Goal: Participate in discussion: Engage in conversation with other users on a specific topic

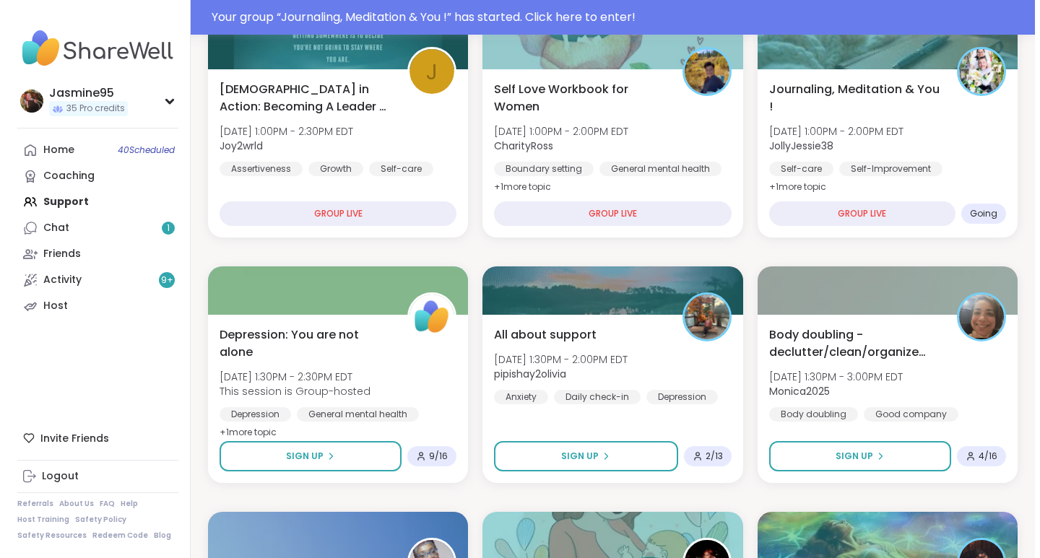
scroll to position [540, 0]
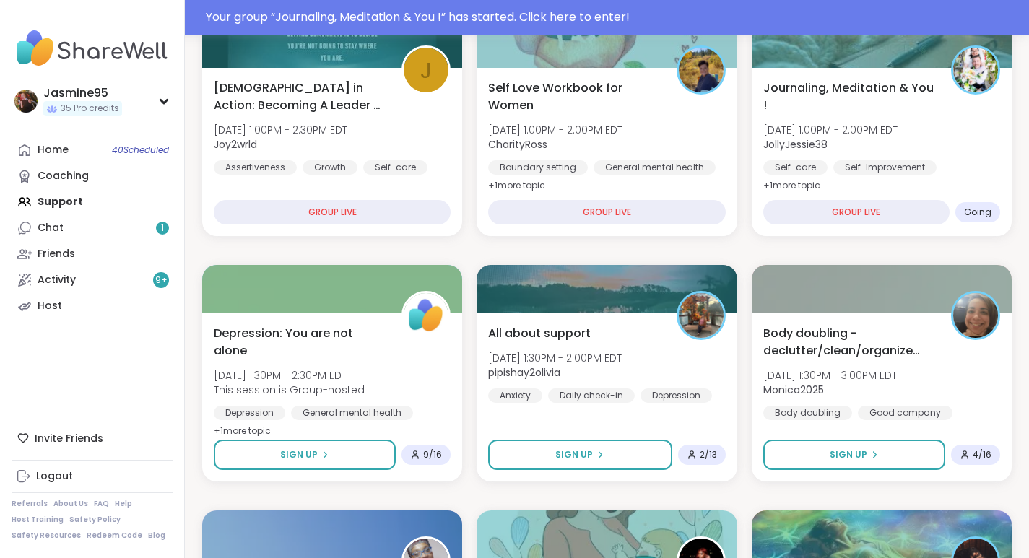
click at [839, 155] on div "Journaling, Meditation & You ! [DATE] 1:00PM - 2:00PM EDT JollyJessie38 Self-ca…" at bounding box center [882, 137] width 237 height 116
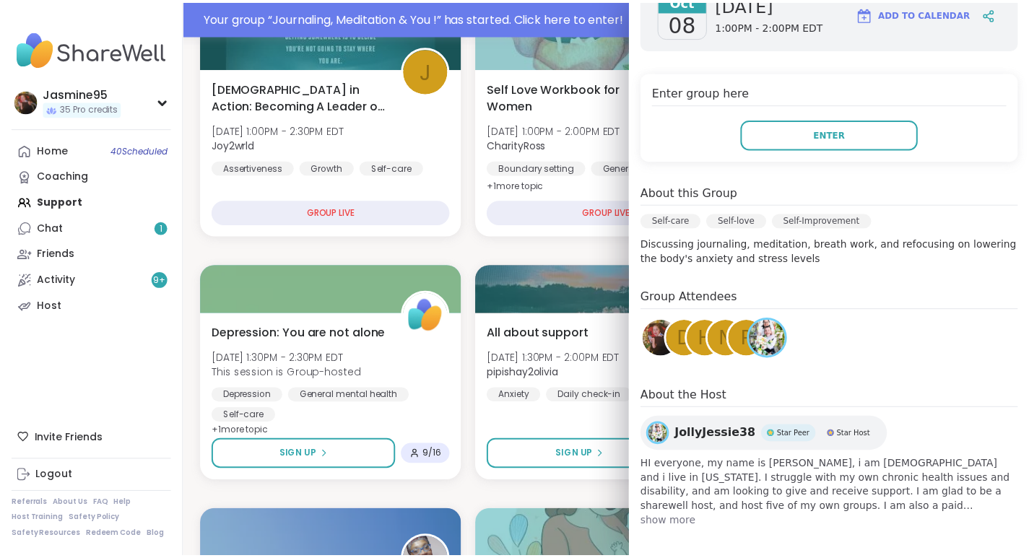
scroll to position [239, 0]
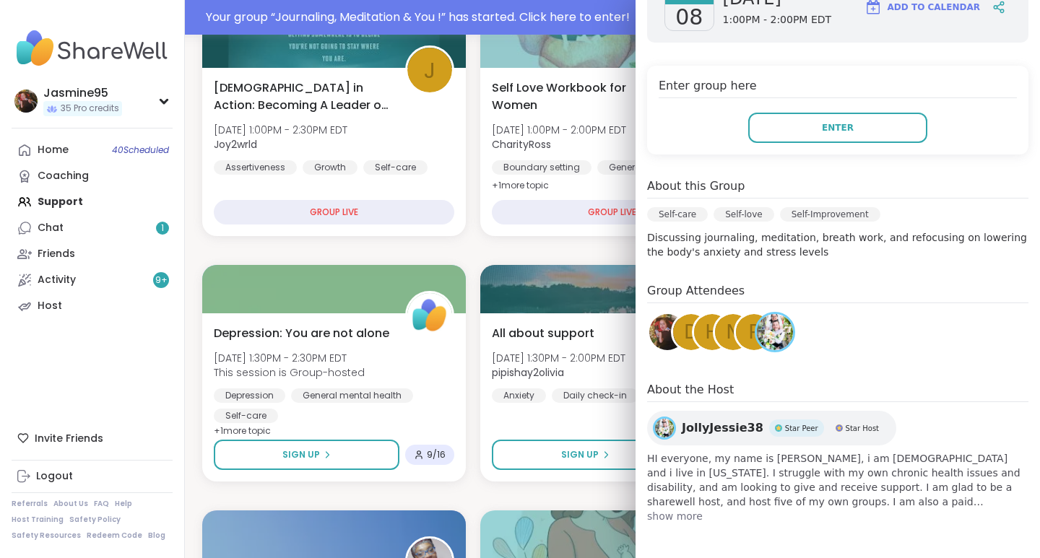
click at [791, 131] on button "Enter" at bounding box center [837, 128] width 179 height 30
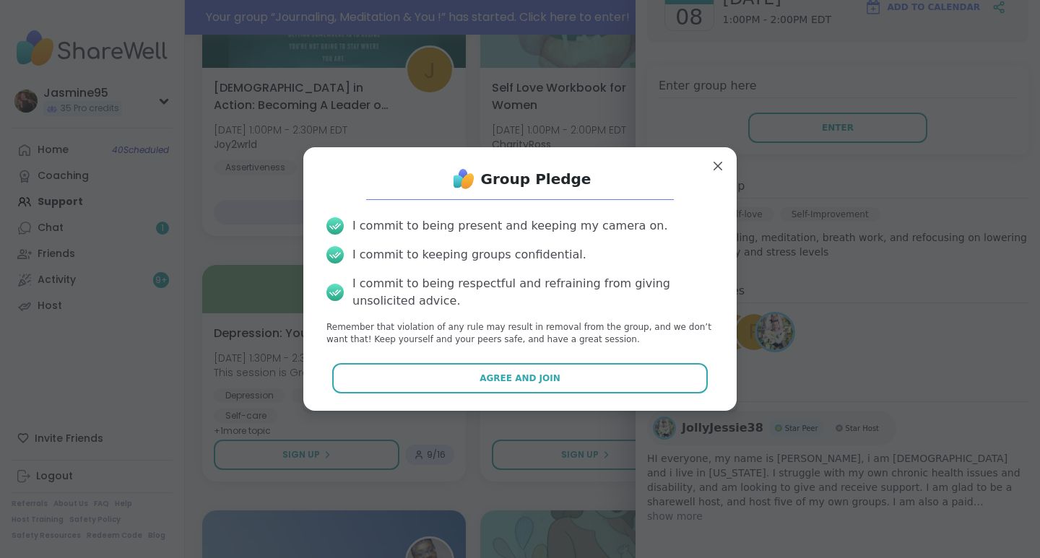
click at [518, 381] on span "Agree and Join" at bounding box center [520, 378] width 81 height 13
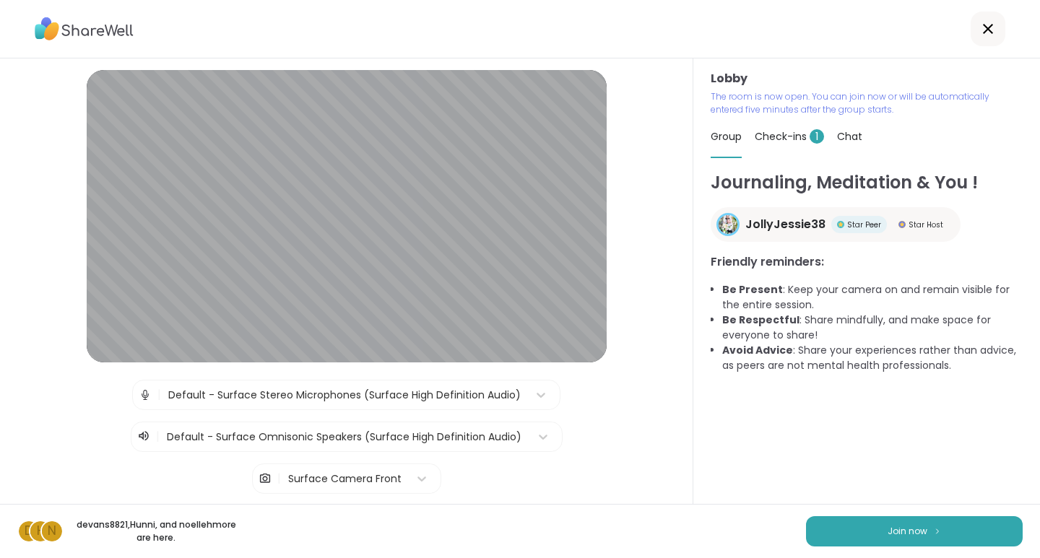
click at [888, 530] on span "Join now" at bounding box center [908, 531] width 40 height 13
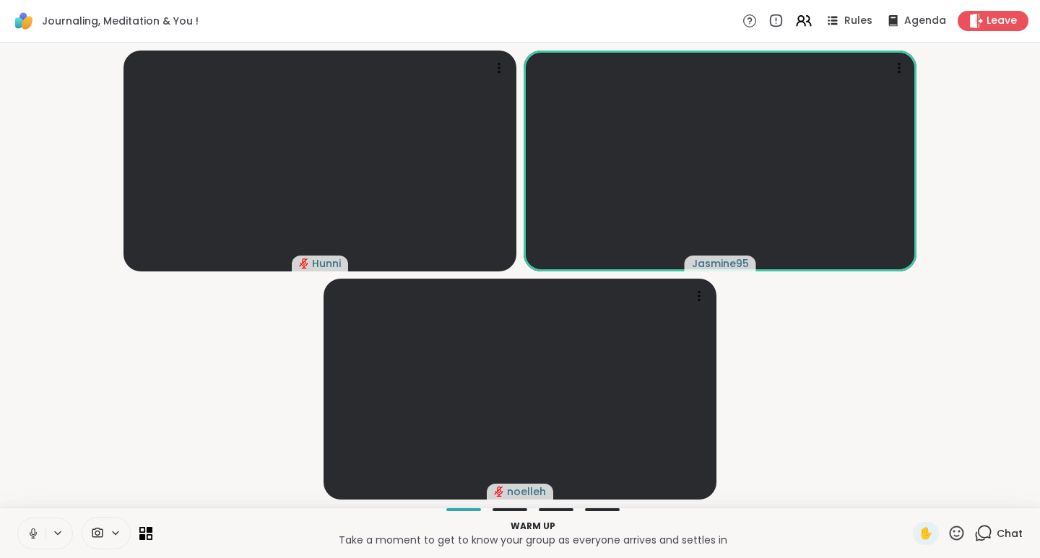
click at [855, 25] on span "Rules" at bounding box center [859, 21] width 28 height 14
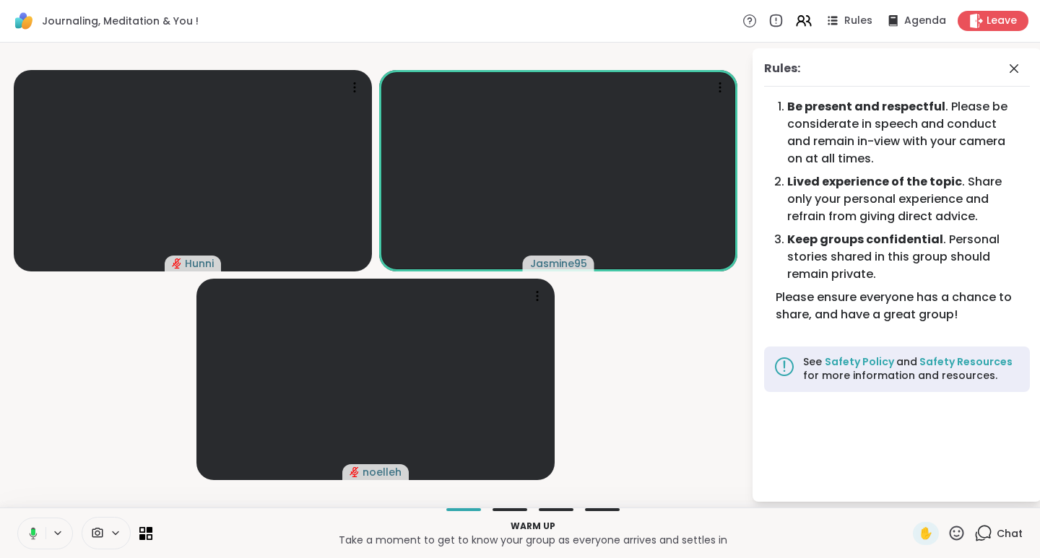
click at [1001, 538] on span "Chat" at bounding box center [1010, 534] width 26 height 14
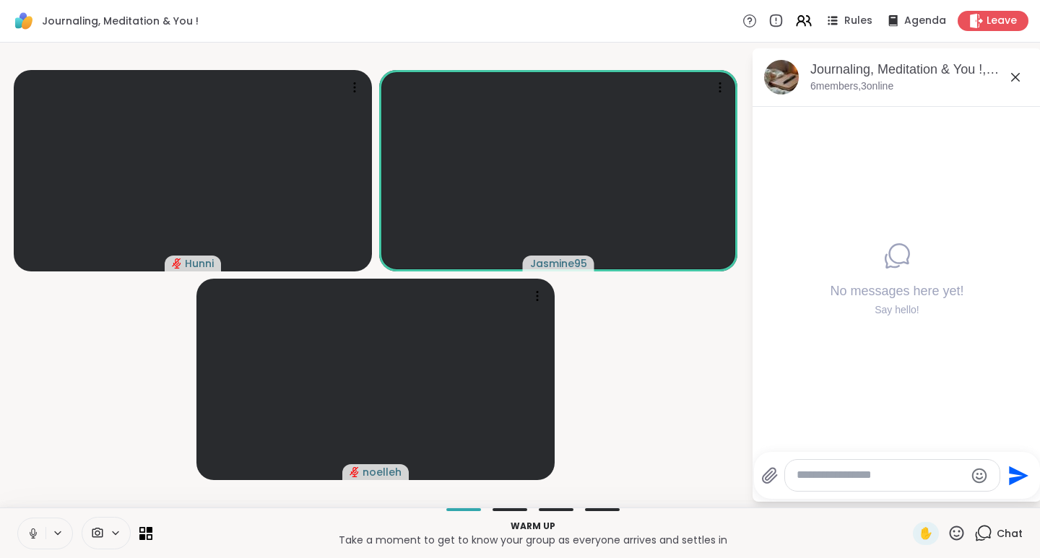
click at [866, 470] on textarea "Type your message" at bounding box center [881, 475] width 168 height 15
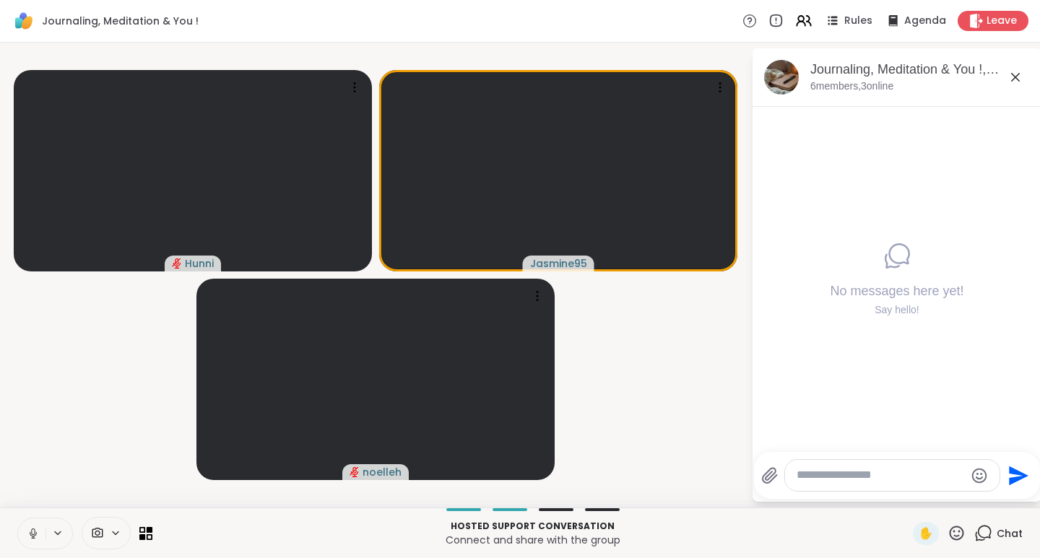
paste textarea "**********"
type textarea "**********"
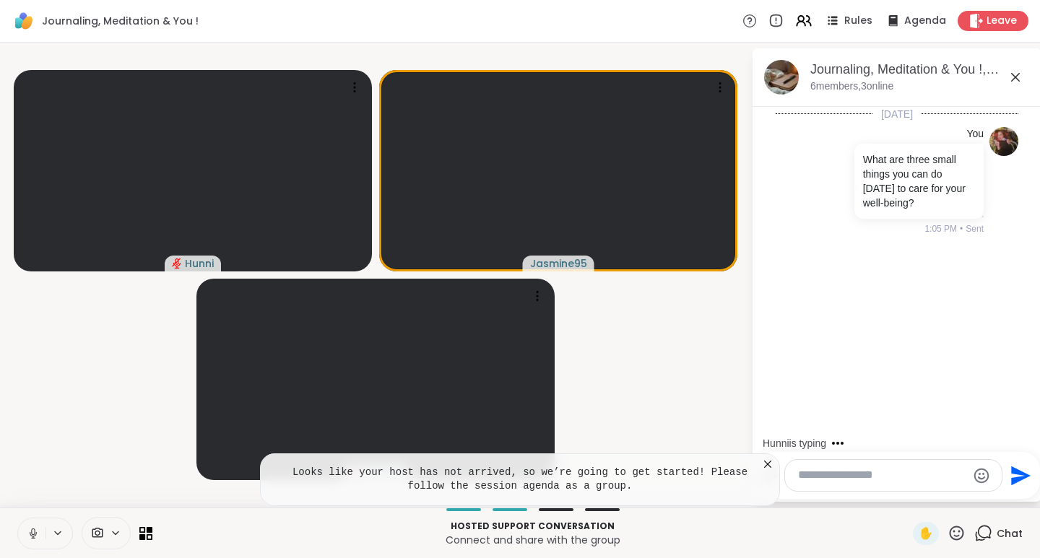
click at [32, 542] on button at bounding box center [31, 534] width 27 height 30
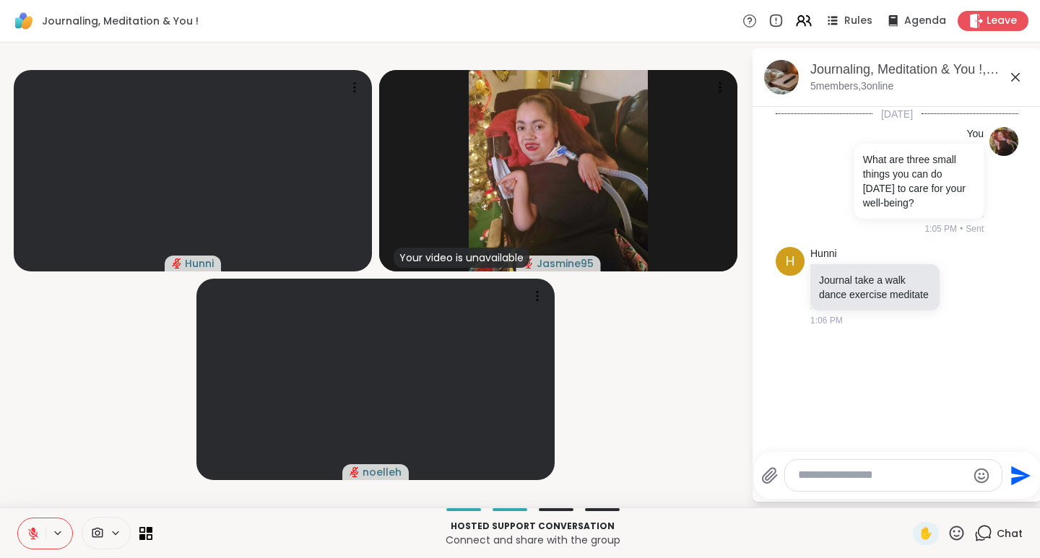
click at [592, 327] on video-player-container "Hunni Your video is unavailable Jasmine95 [PERSON_NAME]" at bounding box center [376, 275] width 734 height 454
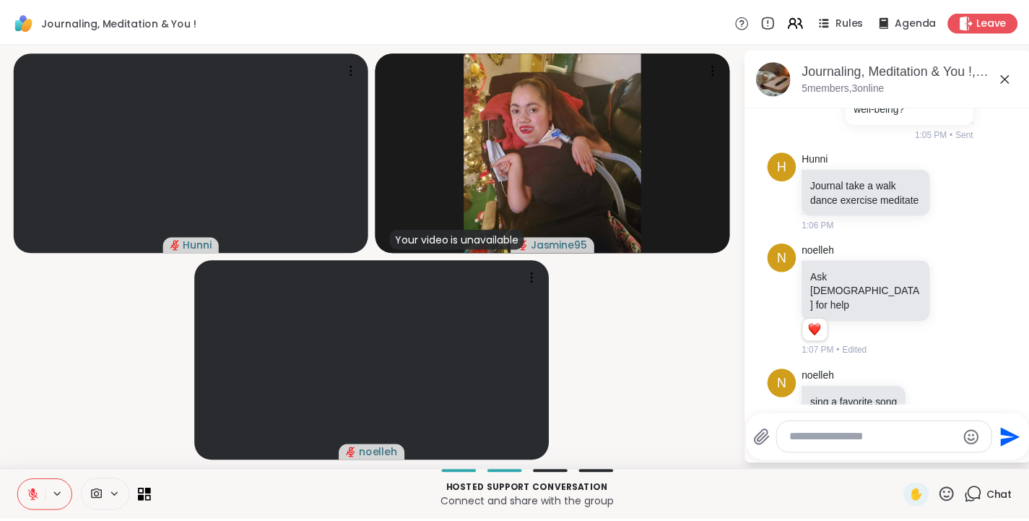
scroll to position [193, 0]
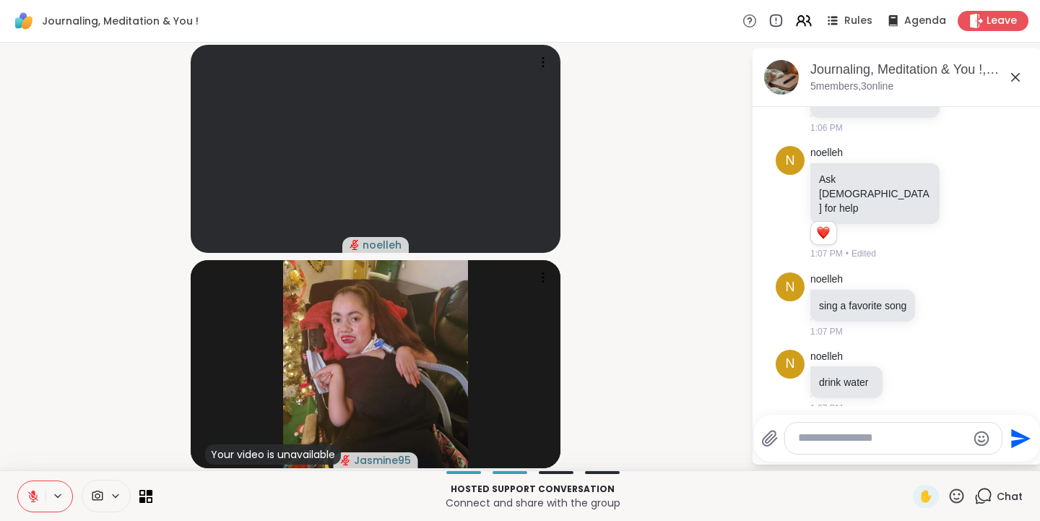
click at [970, 18] on icon at bounding box center [977, 21] width 14 height 14
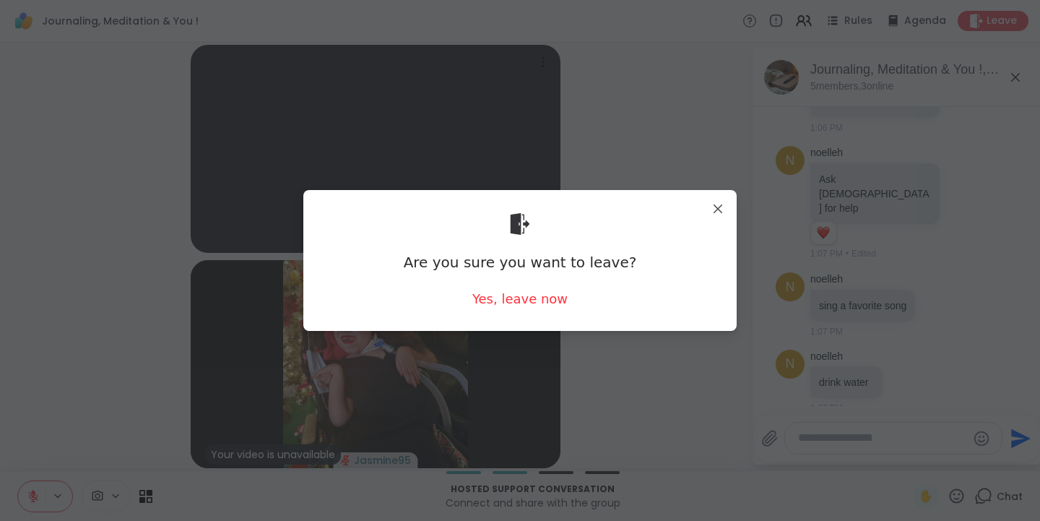
click at [509, 298] on div "Yes, leave now" at bounding box center [519, 299] width 95 height 18
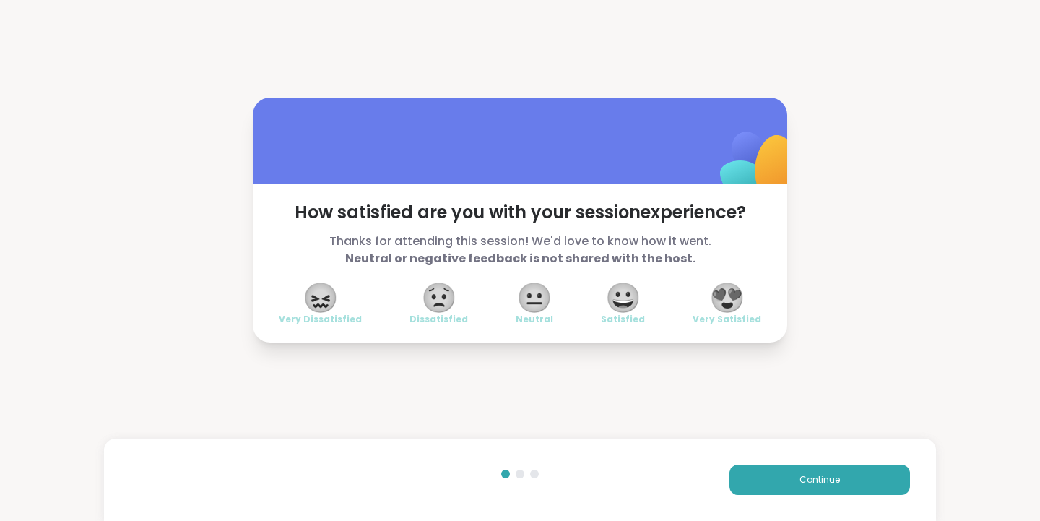
click at [771, 495] on div "Continue" at bounding box center [520, 480] width 832 height 82
click at [800, 477] on span "Continue" at bounding box center [820, 479] width 40 height 13
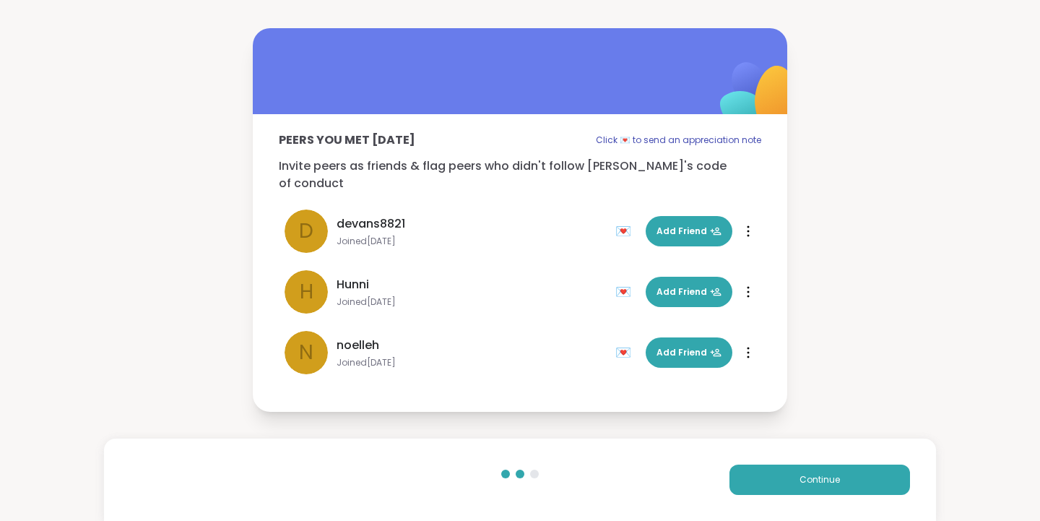
click at [767, 482] on button "Continue" at bounding box center [820, 480] width 181 height 30
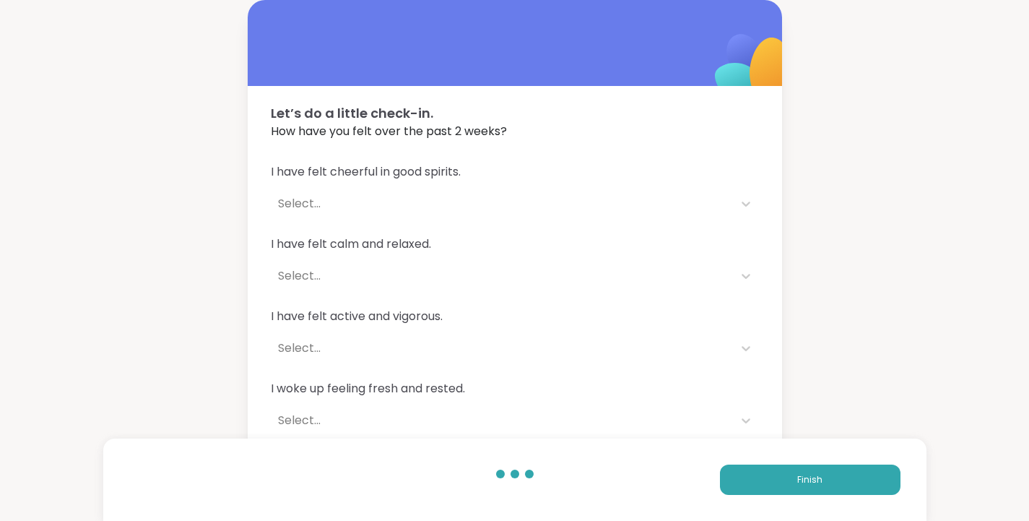
click at [810, 482] on span "Finish" at bounding box center [810, 479] width 25 height 13
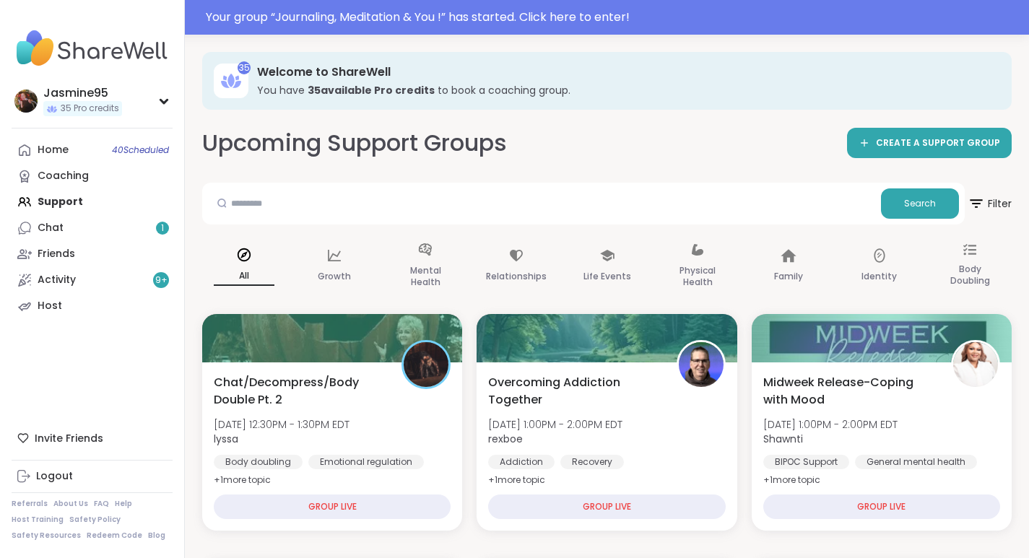
click at [71, 233] on link "Chat 1" at bounding box center [92, 228] width 161 height 26
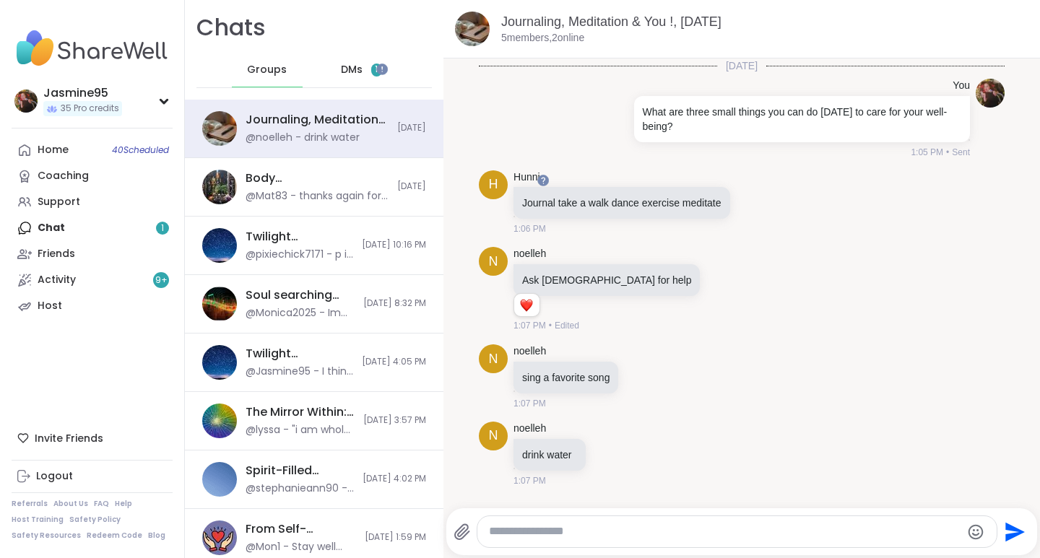
click at [561, 534] on textarea "Type your message" at bounding box center [725, 532] width 472 height 15
type textarea "*"
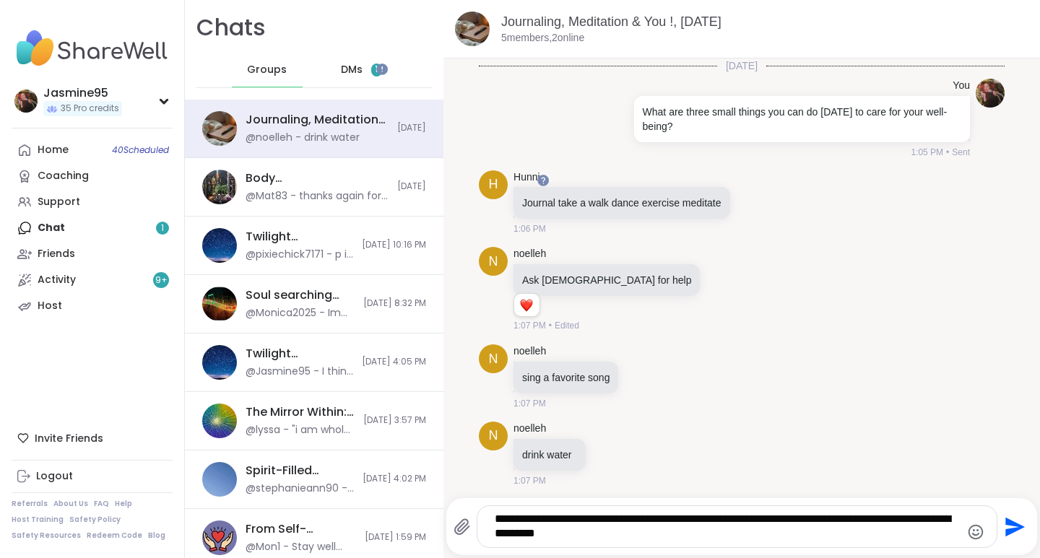
type textarea "**********"
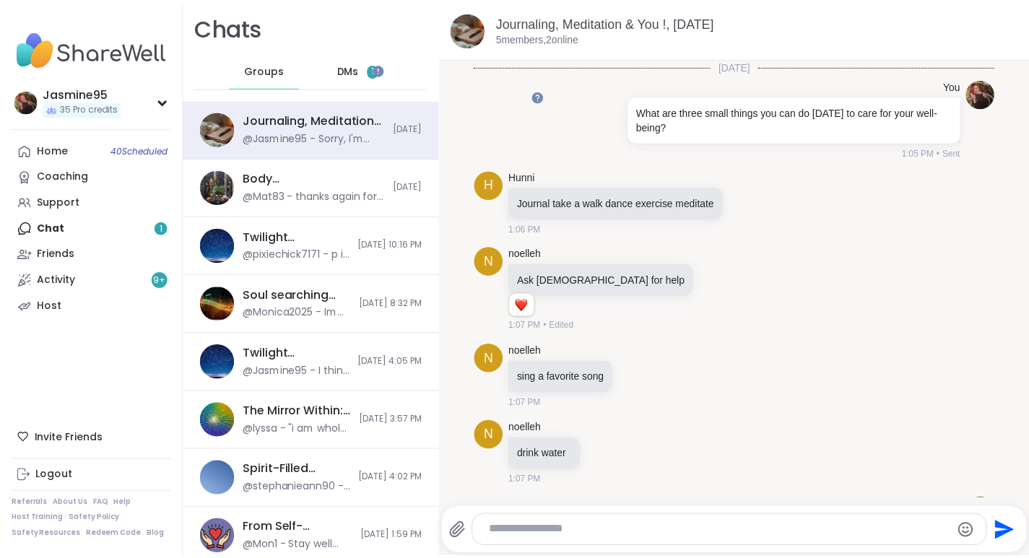
scroll to position [85, 0]
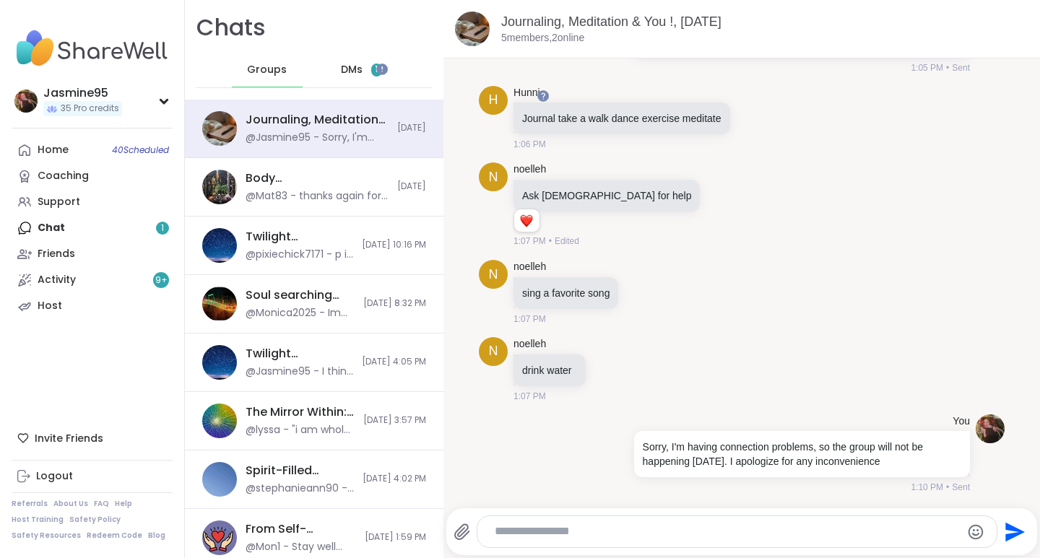
click at [83, 205] on link "Support" at bounding box center [92, 202] width 161 height 26
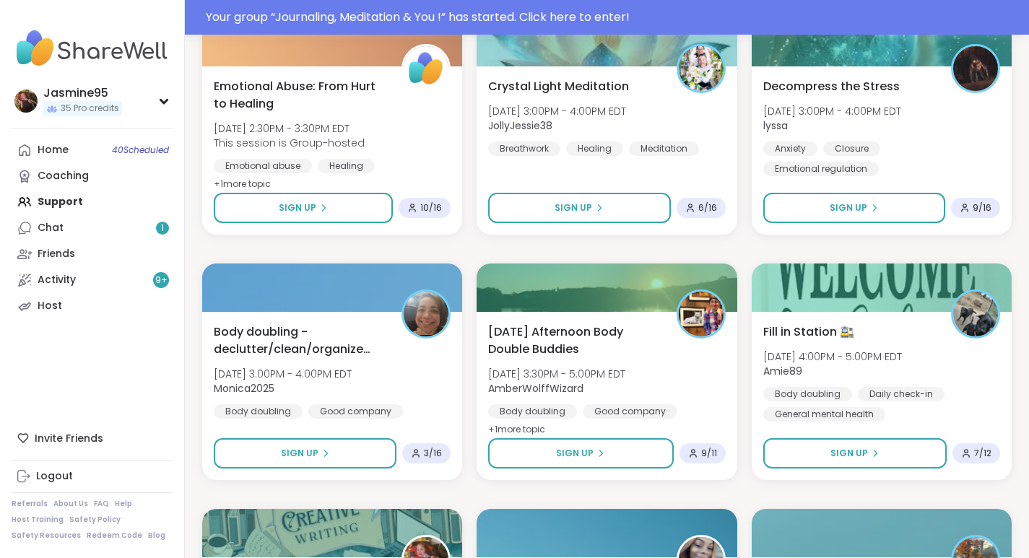
scroll to position [1281, 0]
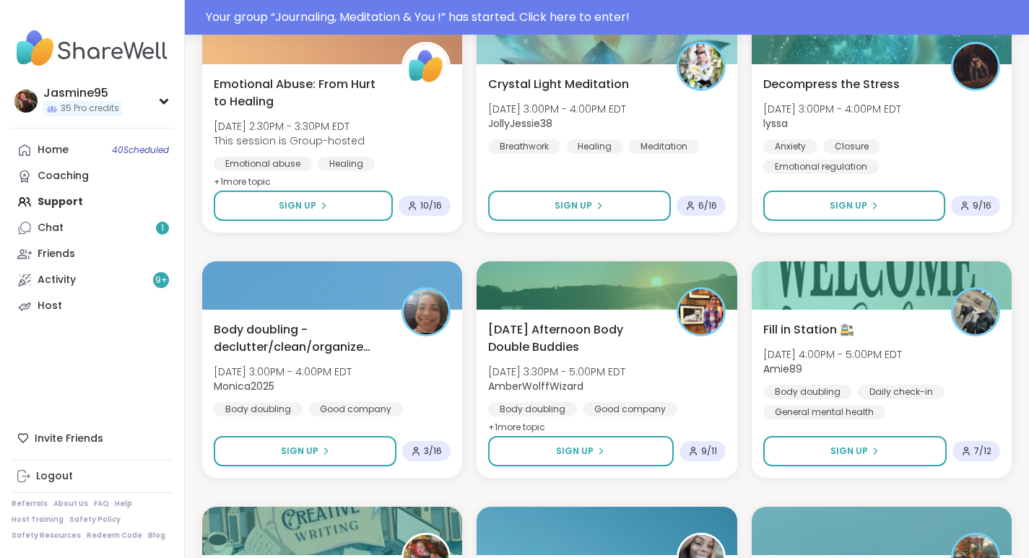
click at [871, 212] on div "Sign Up" at bounding box center [854, 205] width 49 height 13
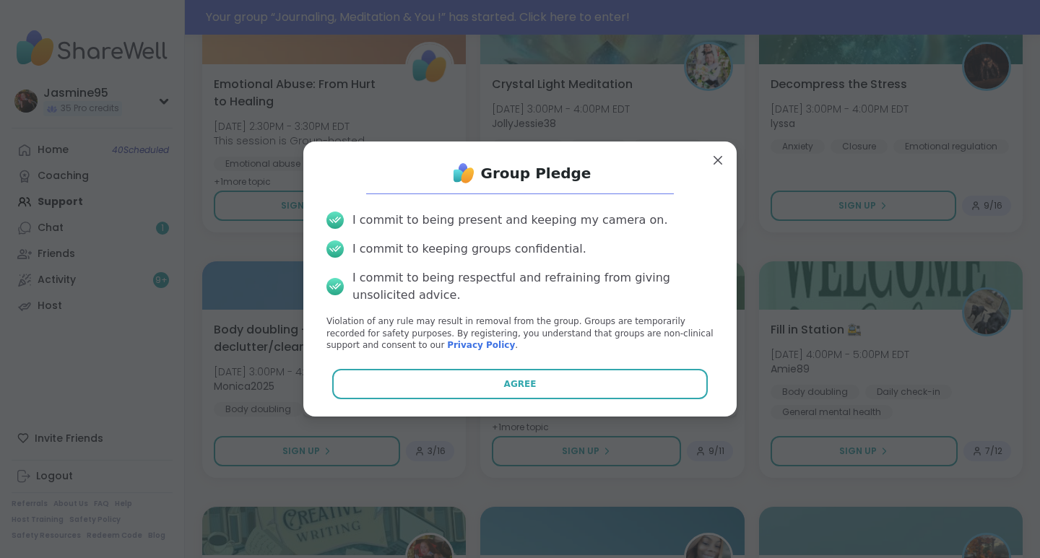
click at [564, 398] on button "Agree" at bounding box center [520, 384] width 376 height 30
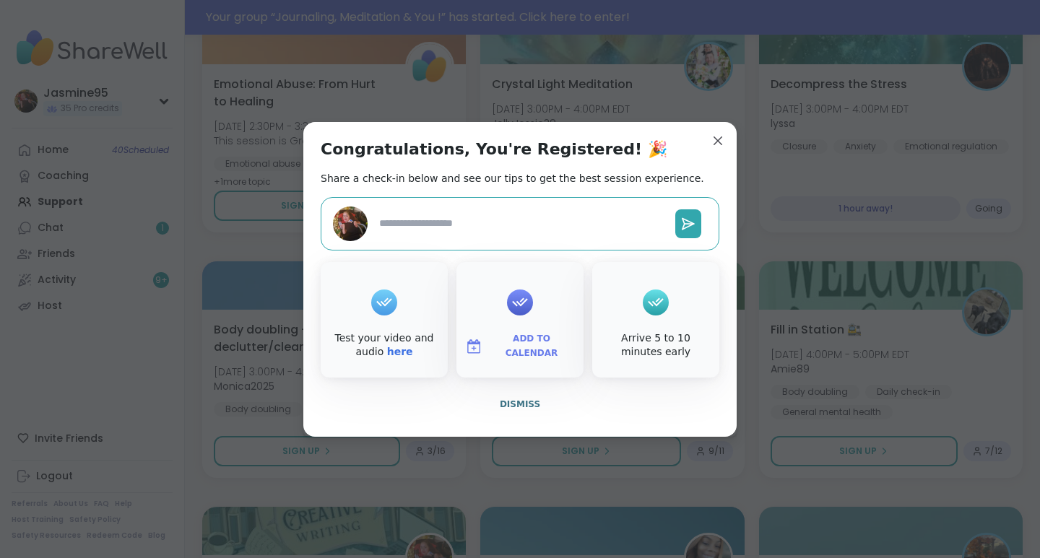
type textarea "*"
click at [508, 406] on span "Dismiss" at bounding box center [520, 405] width 40 height 10
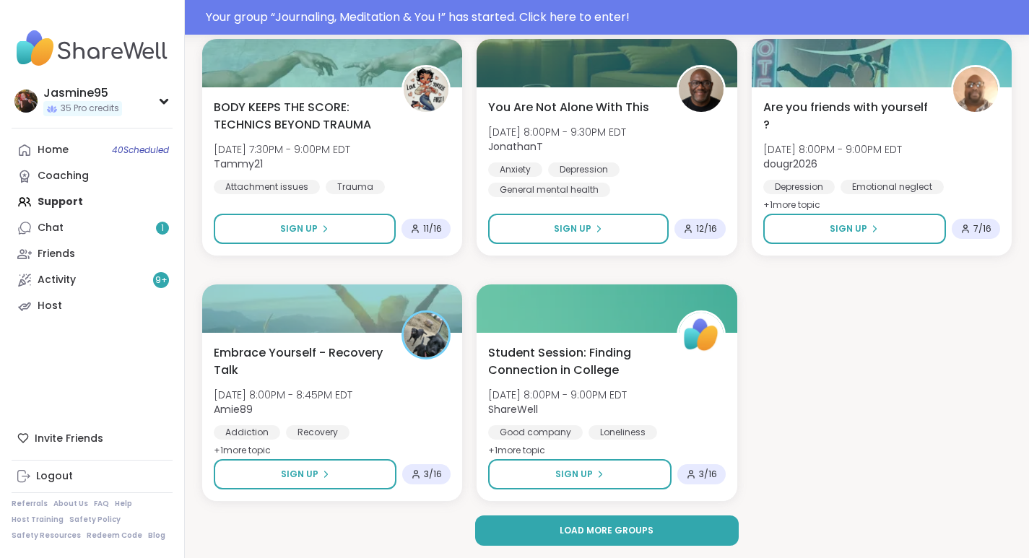
scroll to position [2734, 0]
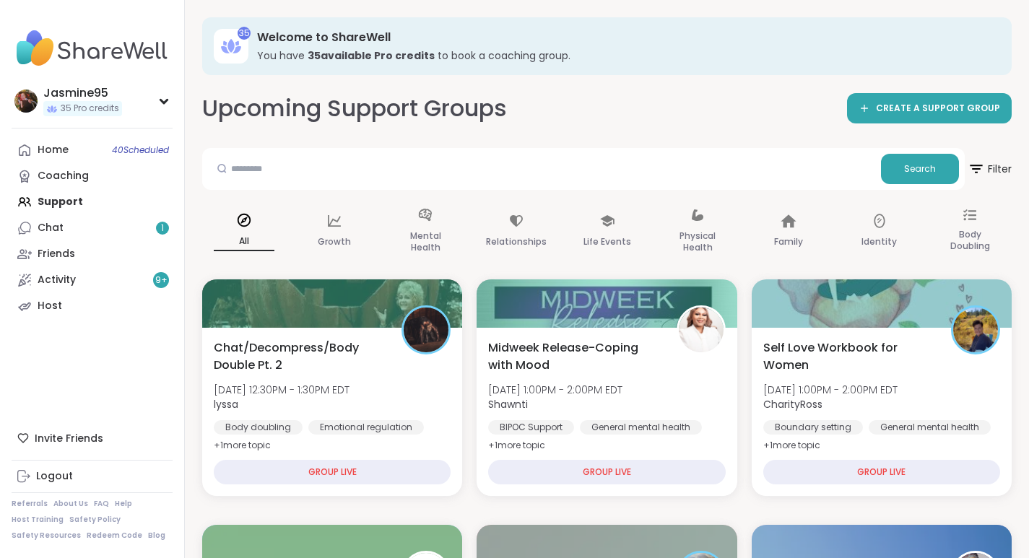
click at [106, 153] on link "Home 40 Scheduled" at bounding box center [92, 150] width 161 height 26
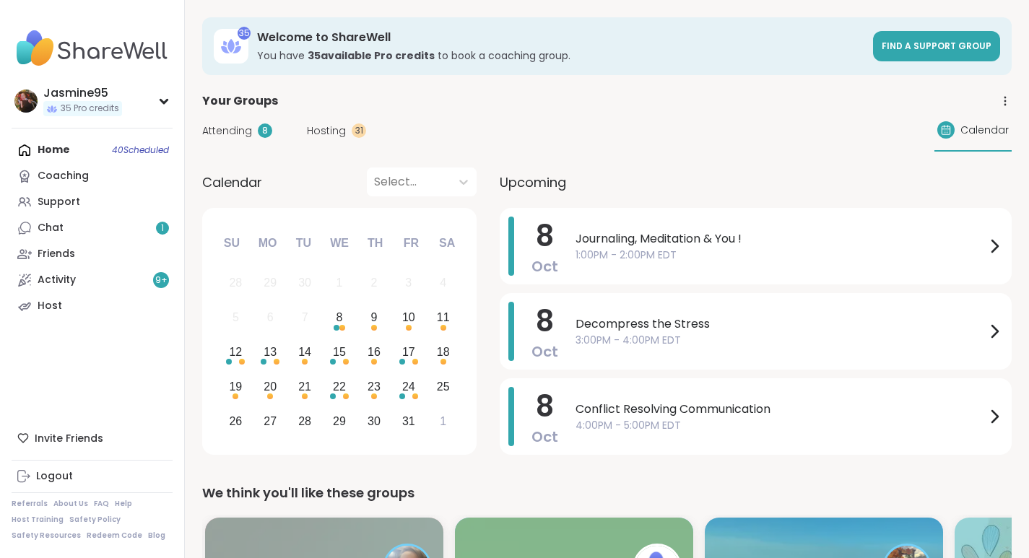
click at [347, 129] on div "Hosting 31" at bounding box center [336, 131] width 59 height 15
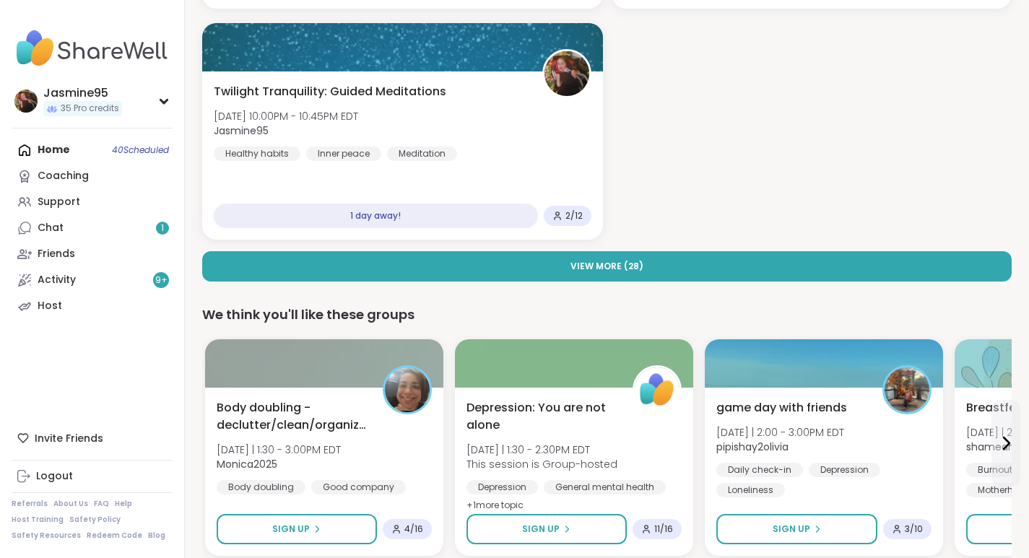
scroll to position [374, 0]
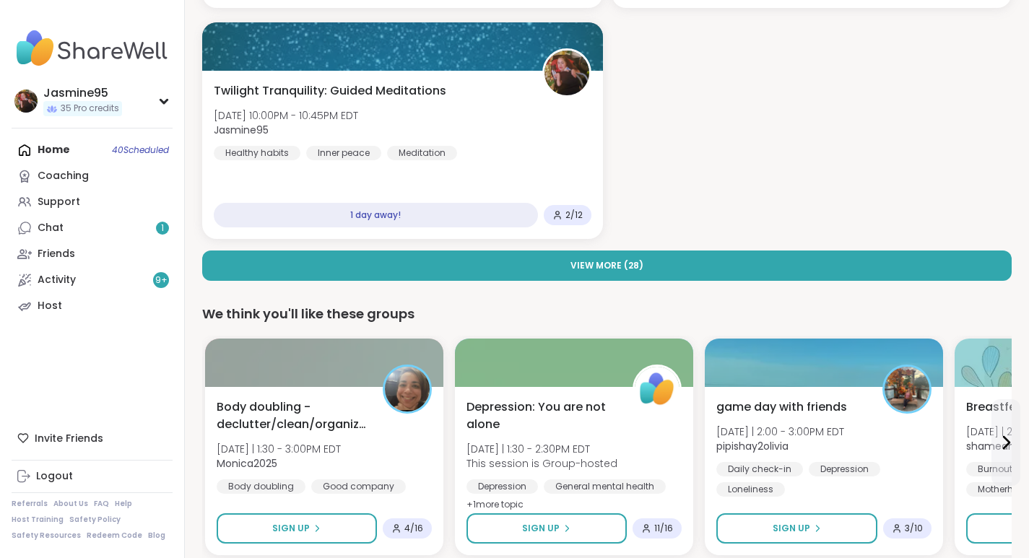
click at [608, 268] on span "View More ( 28 )" at bounding box center [607, 265] width 73 height 13
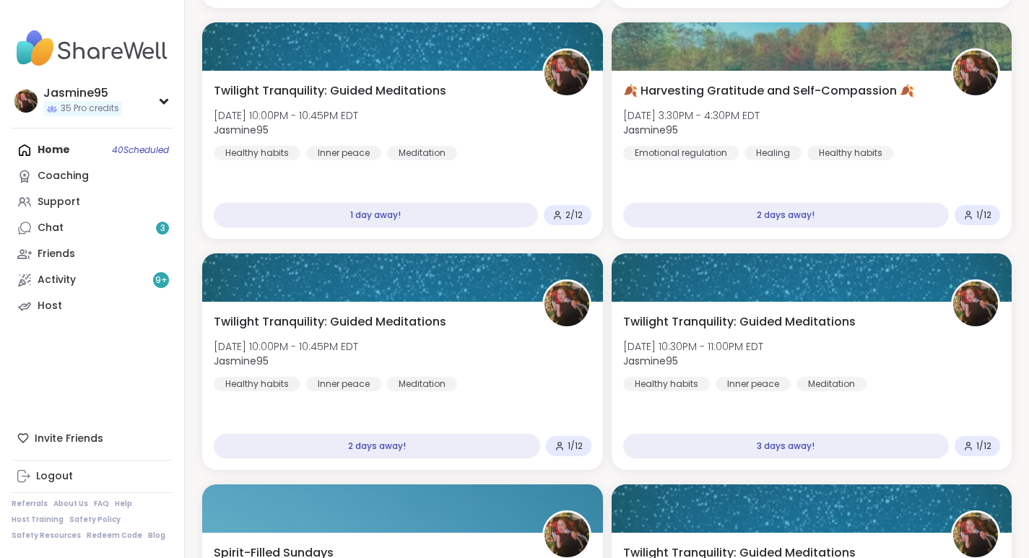
click at [73, 232] on link "Chat 3" at bounding box center [92, 228] width 161 height 26
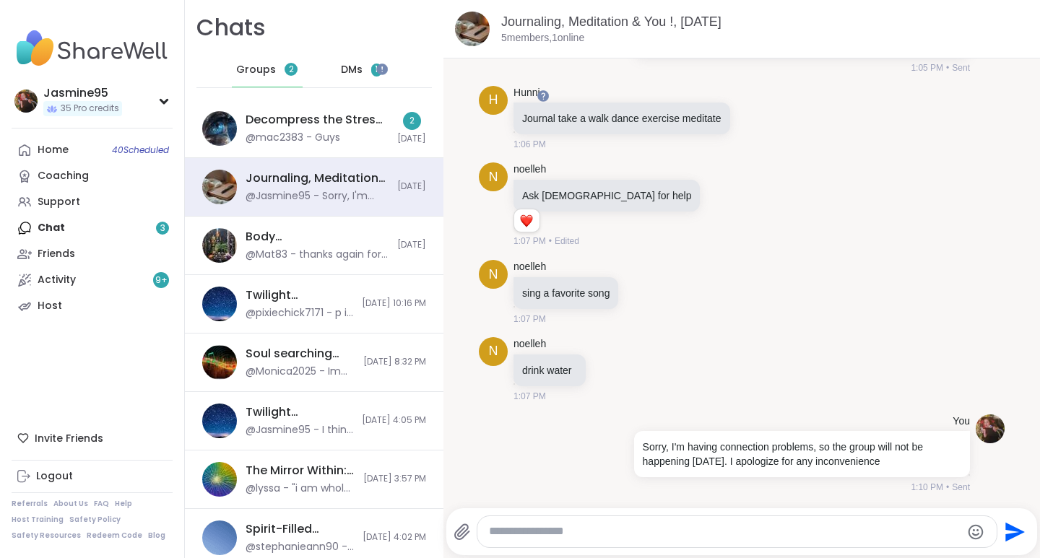
click at [304, 148] on div "Decompress the Stress, Oct 08 @mac2383 - Guys 2 Today" at bounding box center [314, 129] width 259 height 59
